Goal: Task Accomplishment & Management: Manage account settings

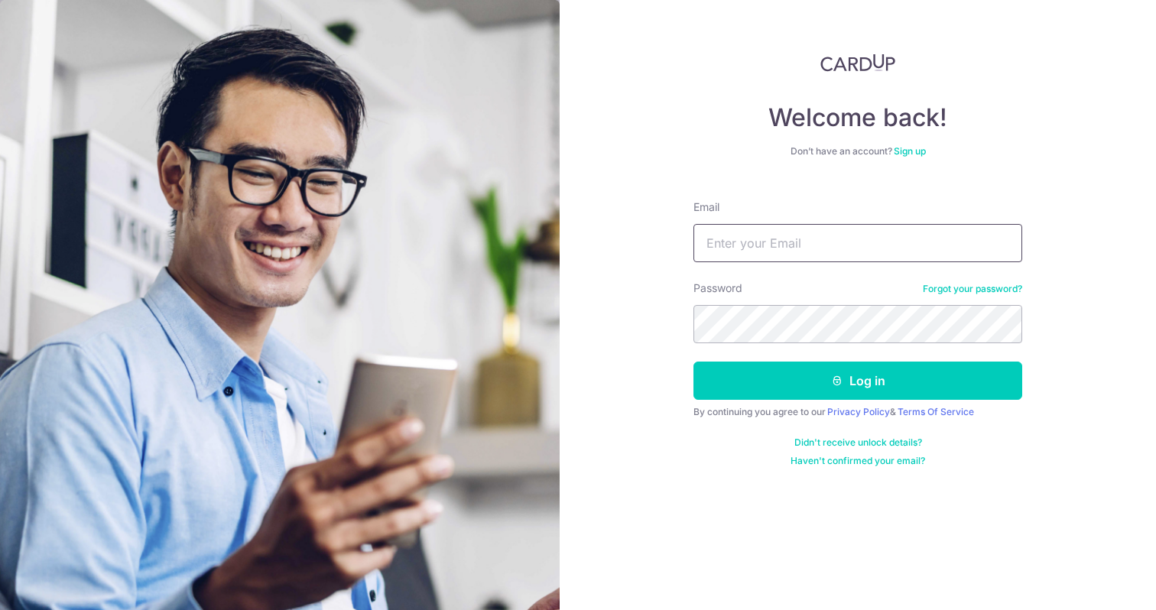
click at [800, 229] on input "Email" at bounding box center [857, 243] width 329 height 38
type input "[EMAIL_ADDRESS][DOMAIN_NAME]"
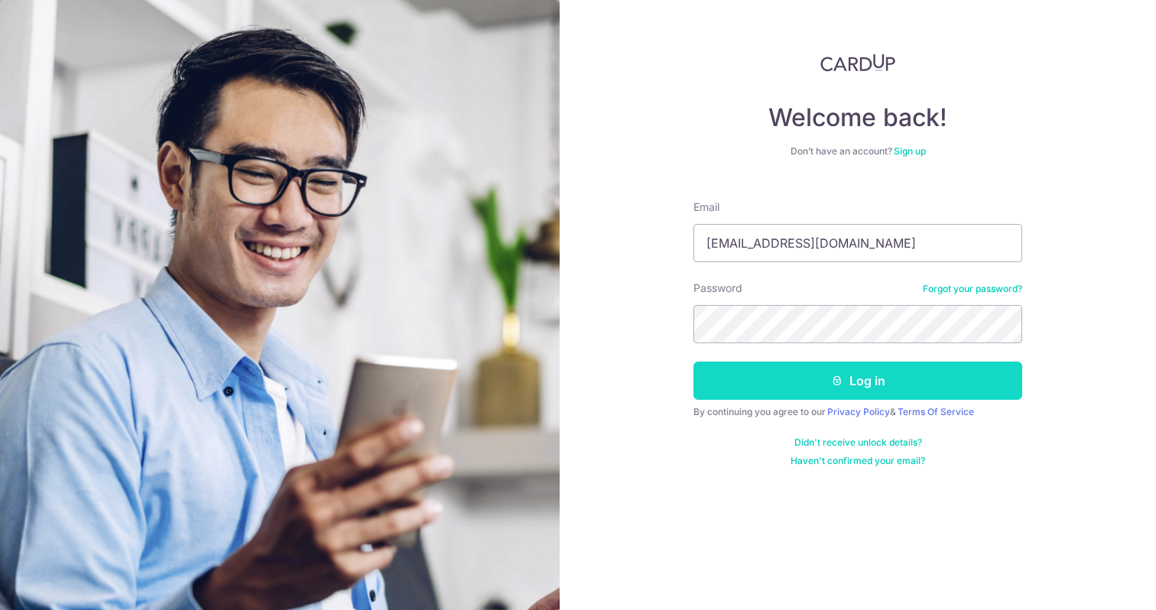
click at [786, 388] on button "Log in" at bounding box center [857, 381] width 329 height 38
